Goal: Information Seeking & Learning: Understand process/instructions

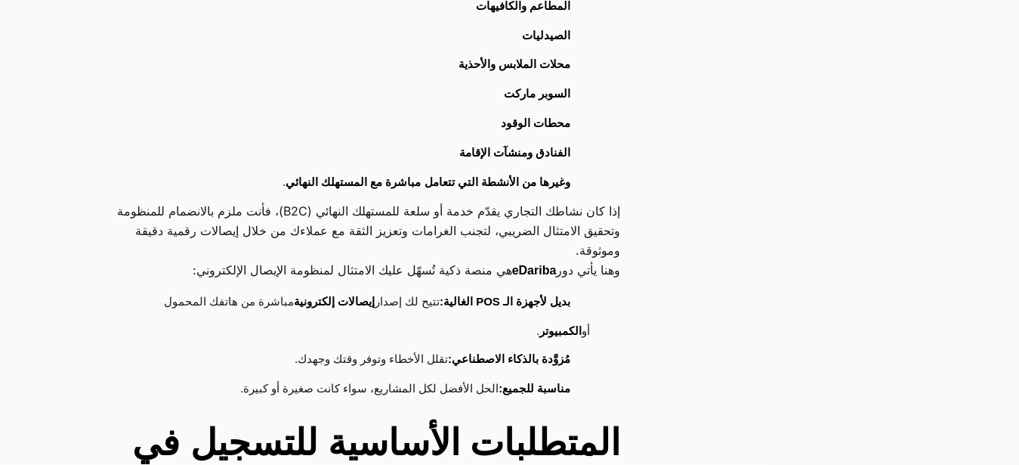
scroll to position [882, 0]
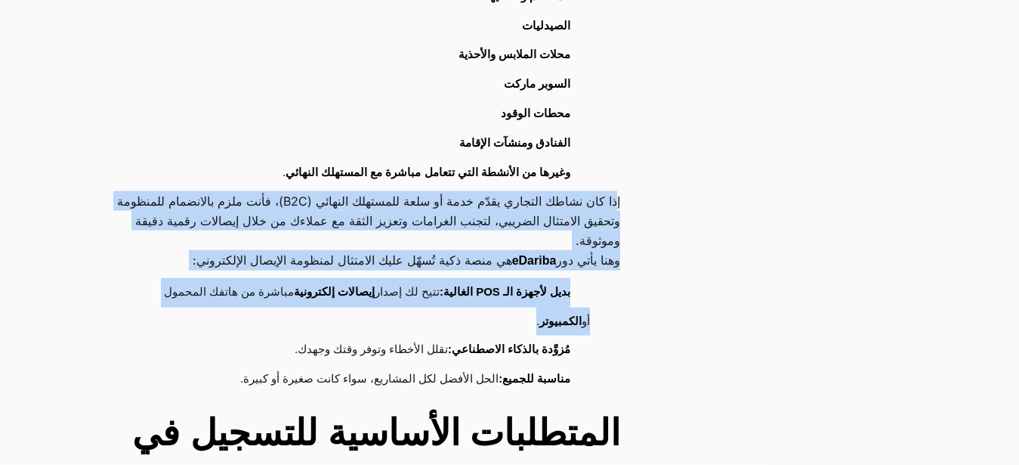
drag, startPoint x: 619, startPoint y: 167, endPoint x: 130, endPoint y: 284, distance: 502.6
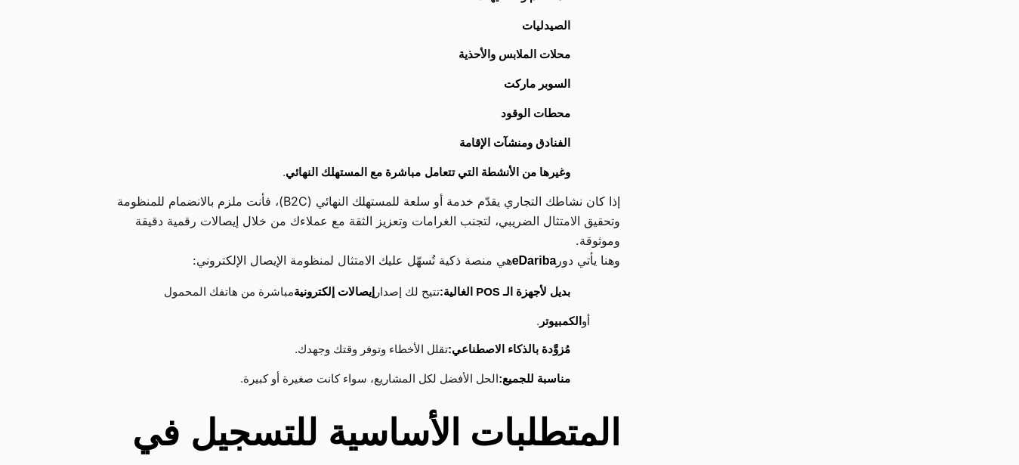
click at [182, 159] on li "وغيرها من الأنشطة التي تتعامل مباشرة مع المستهلك النهائي ." at bounding box center [359, 173] width 462 height 29
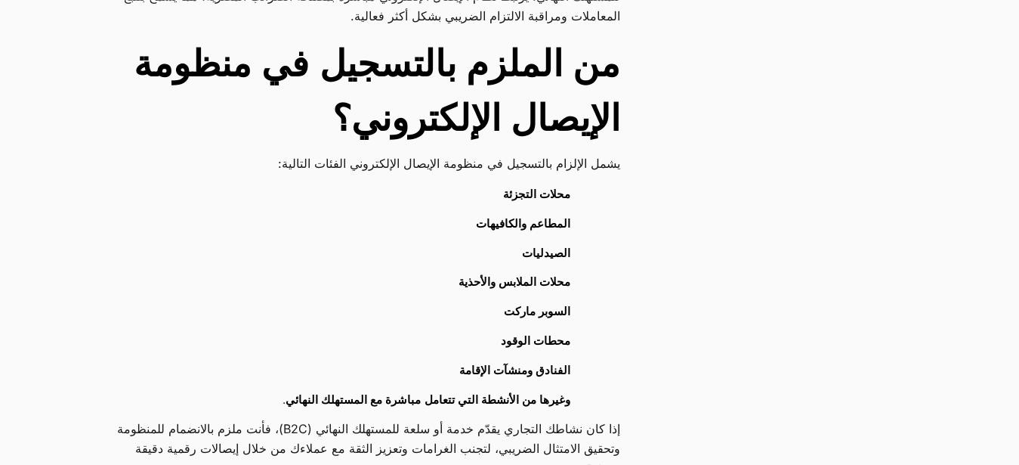
scroll to position [624, 0]
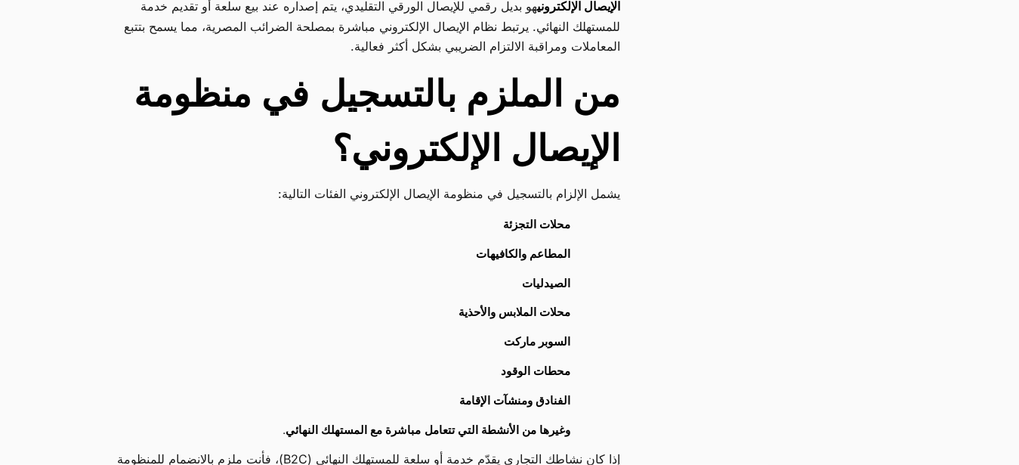
click at [614, 67] on h2 "من الملزم بالتسجيل في منظومة الإيصال الإلكتروني؟" at bounding box center [367, 121] width 508 height 109
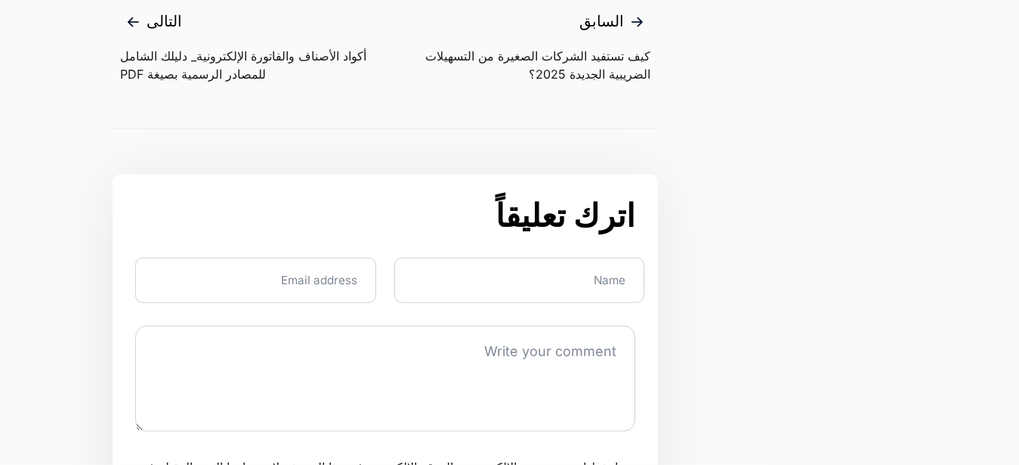
scroll to position [4605, 0]
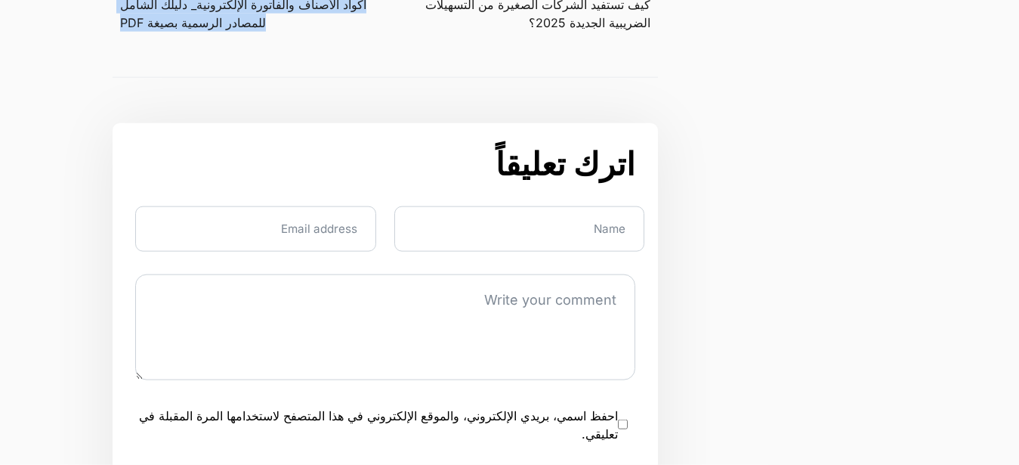
drag, startPoint x: 639, startPoint y: 114, endPoint x: 143, endPoint y: 17, distance: 505.8
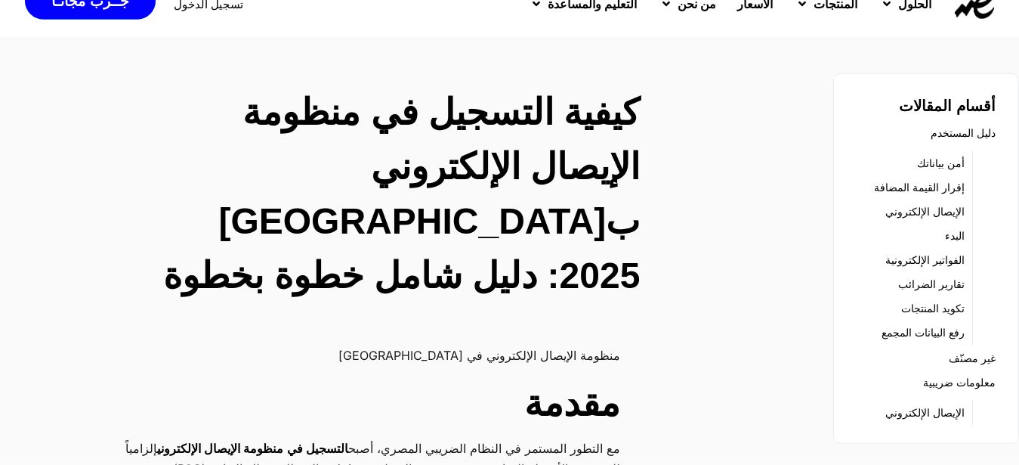
scroll to position [0, 0]
